Goal: Task Accomplishment & Management: Complete application form

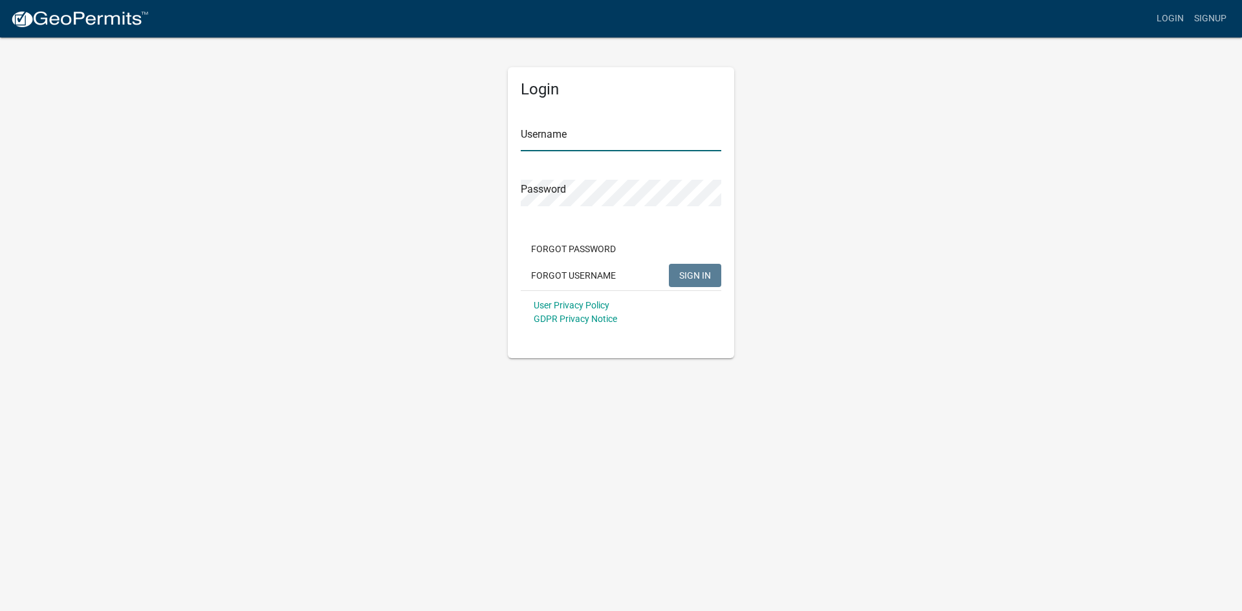
click at [608, 147] on input "Username" at bounding box center [621, 138] width 200 height 27
type input "jthistle"
click at [669, 264] on button "SIGN IN" at bounding box center [695, 275] width 52 height 23
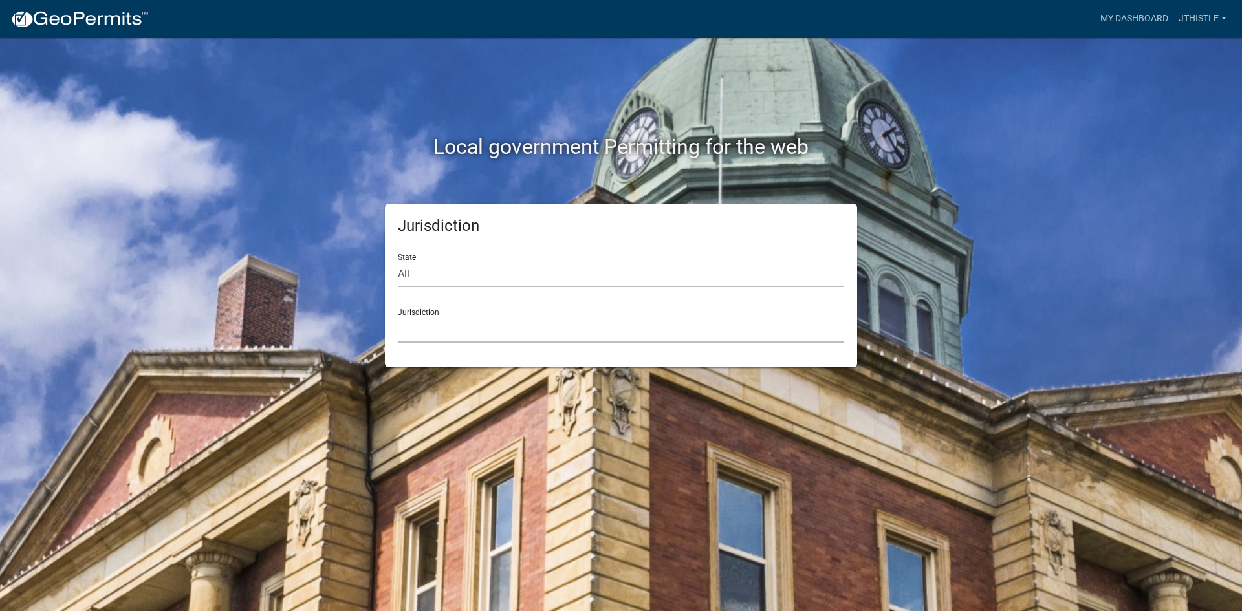
click at [480, 330] on select "Custer County, Colorado Carroll County, Georgia Cook County, Georgia Crawford C…" at bounding box center [621, 329] width 446 height 27
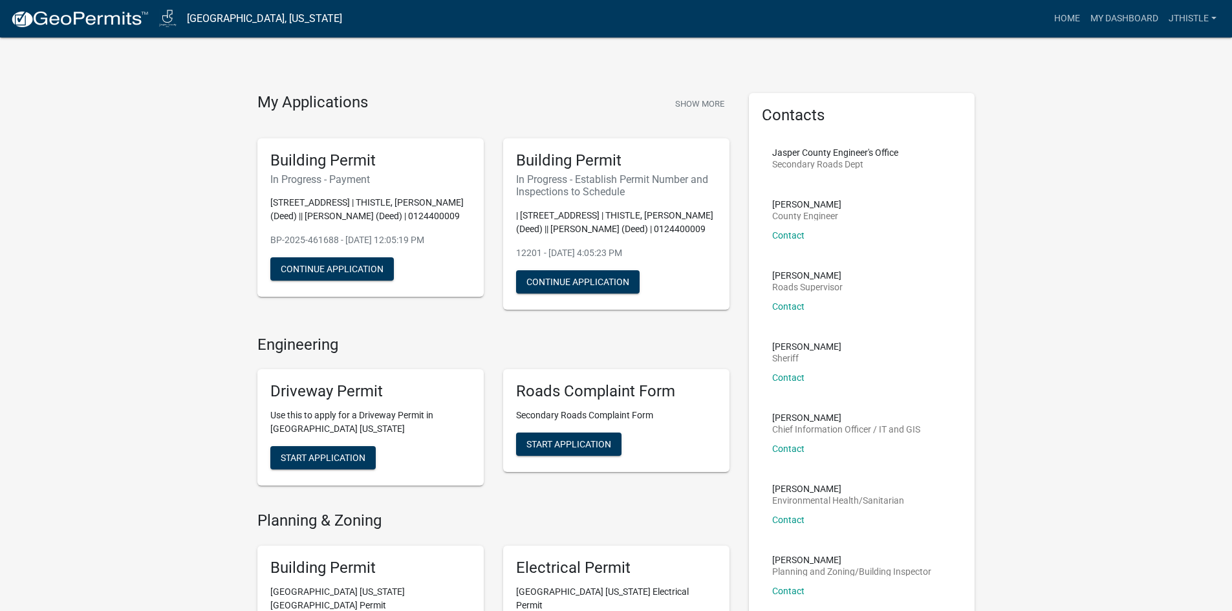
click at [323, 297] on div "Building Permit In Progress - Payment 10362 N 83RD AVE W | THISTLE, JORDAN R (D…" at bounding box center [370, 217] width 226 height 159
click at [312, 281] on button "Continue Application" at bounding box center [332, 268] width 124 height 23
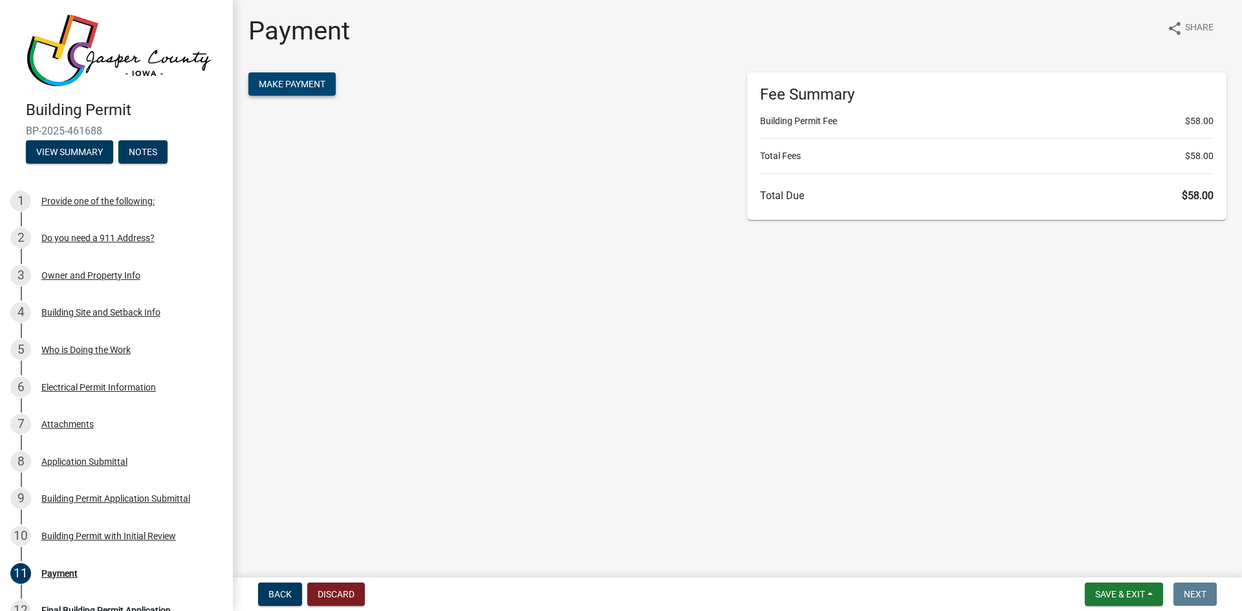
click at [312, 85] on span "Make Payment" at bounding box center [292, 84] width 67 height 10
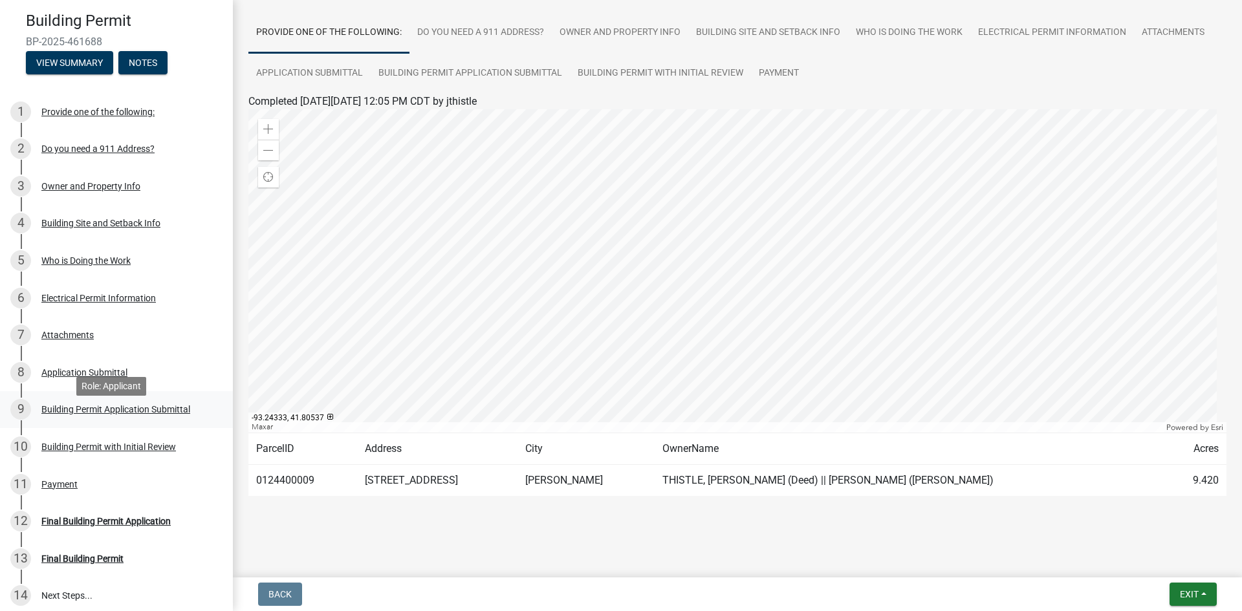
scroll to position [140, 0]
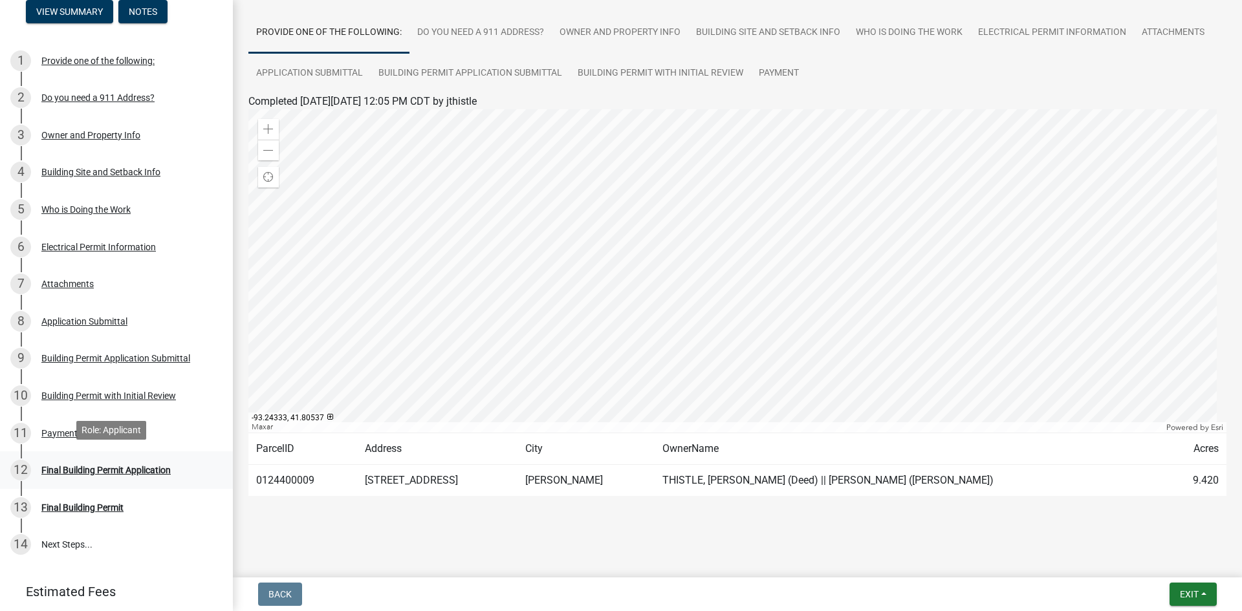
click at [133, 466] on div "Final Building Permit Application" at bounding box center [105, 470] width 129 height 9
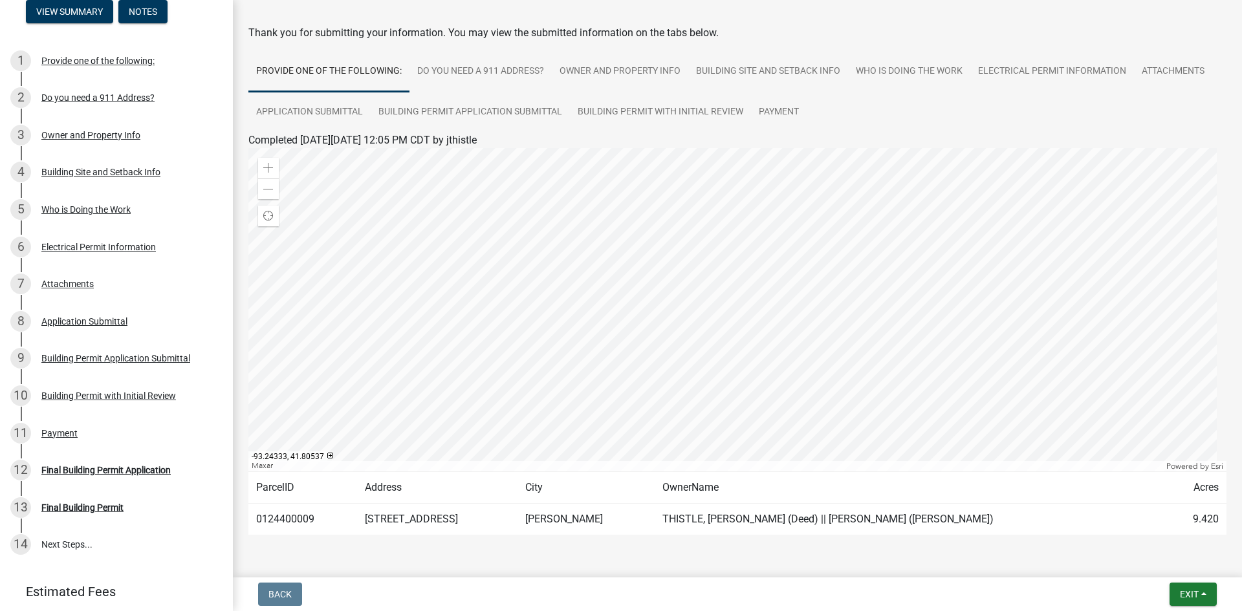
scroll to position [49, 0]
click at [779, 101] on link "Payment" at bounding box center [779, 111] width 56 height 41
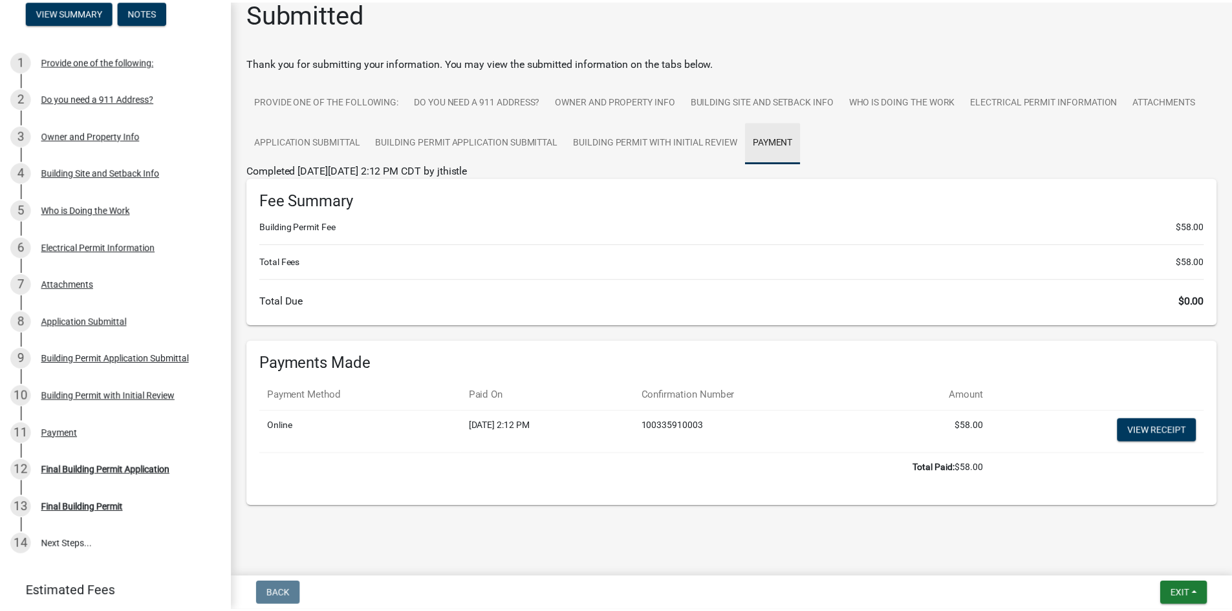
scroll to position [17, 0]
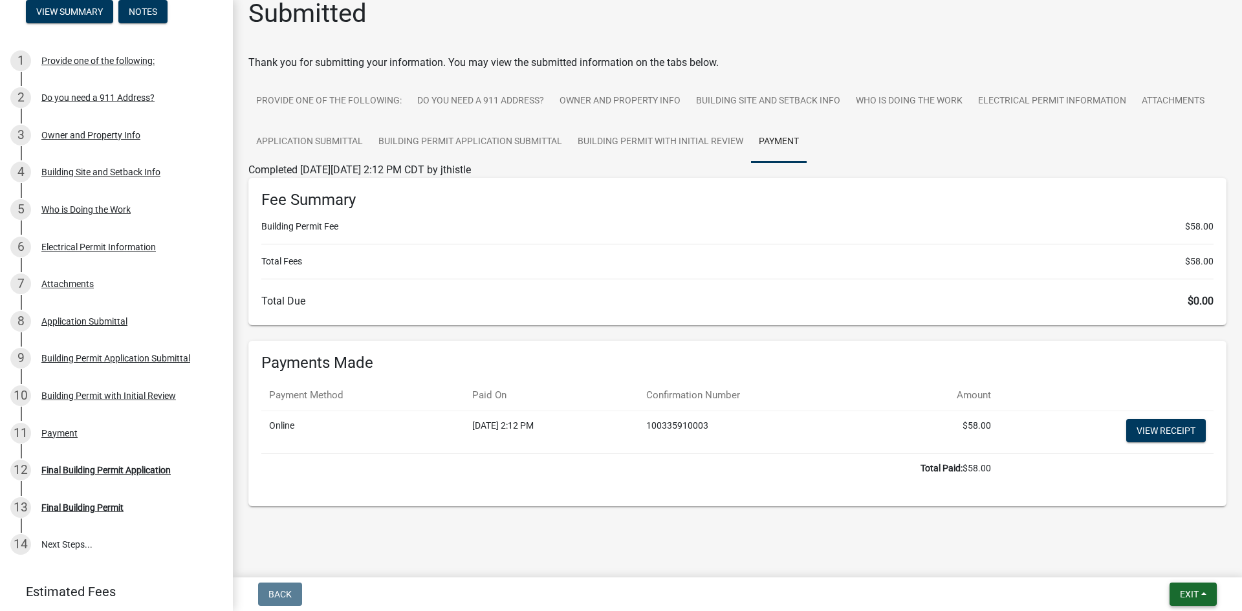
click at [1204, 601] on button "Exit" at bounding box center [1192, 594] width 47 height 23
click at [1176, 559] on button "Save & Exit" at bounding box center [1164, 560] width 103 height 31
